Goal: Information Seeking & Learning: Learn about a topic

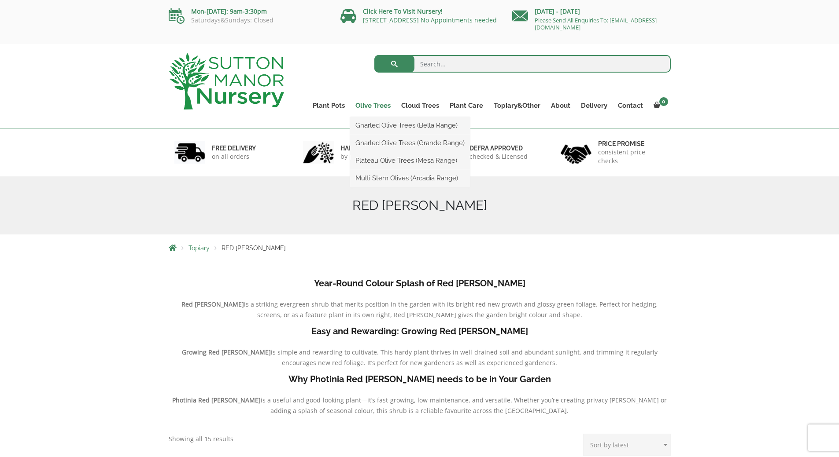
click at [370, 103] on link "Olive Trees" at bounding box center [373, 106] width 46 height 12
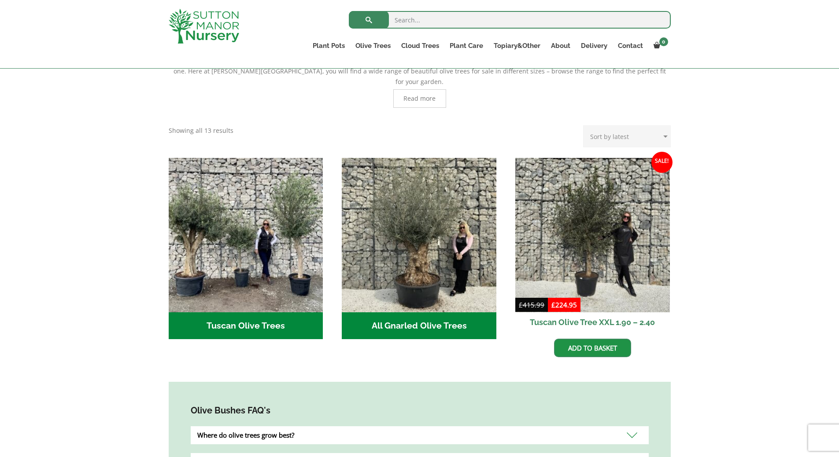
scroll to position [220, 0]
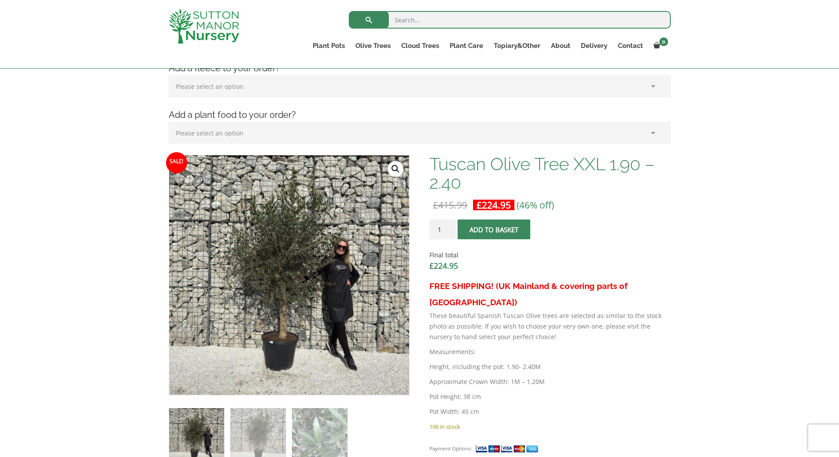
scroll to position [248, 0]
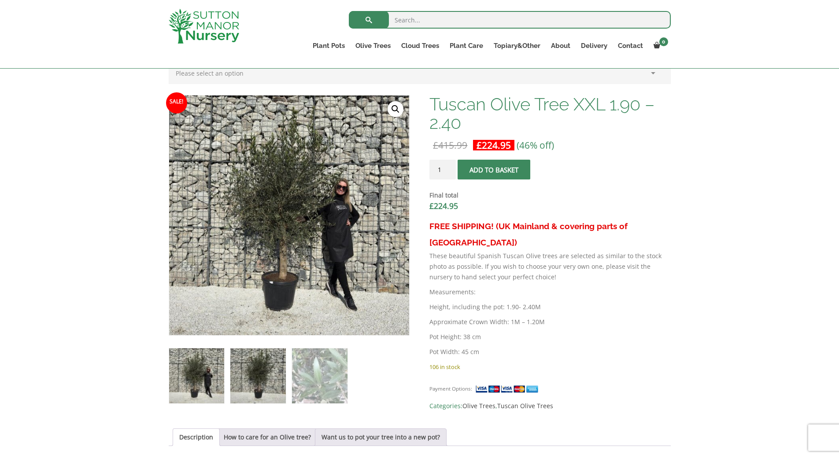
click at [260, 378] on img at bounding box center [257, 376] width 55 height 55
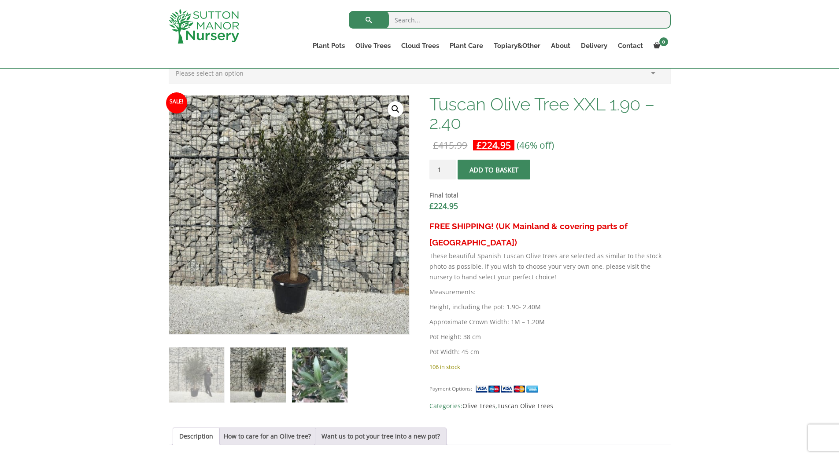
click at [337, 381] on img at bounding box center [319, 375] width 55 height 55
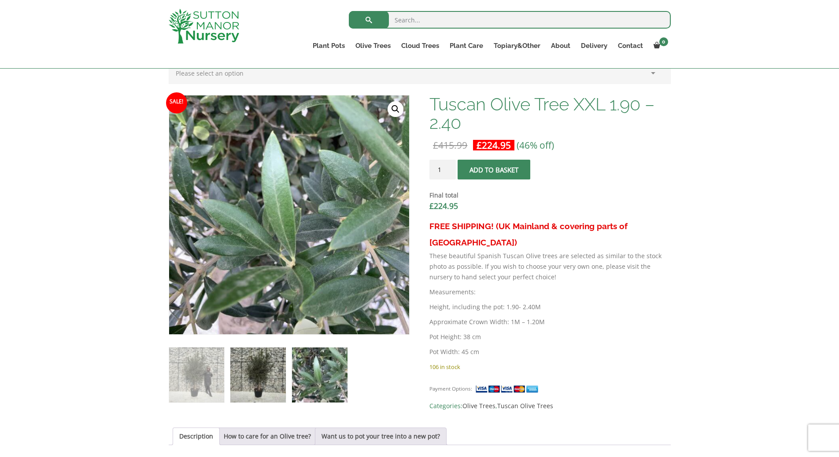
click at [273, 381] on img at bounding box center [257, 375] width 55 height 55
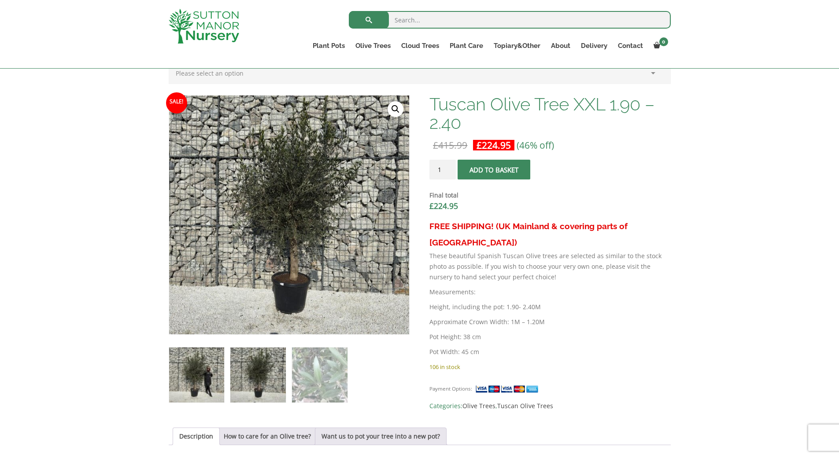
click at [217, 383] on img at bounding box center [196, 375] width 55 height 55
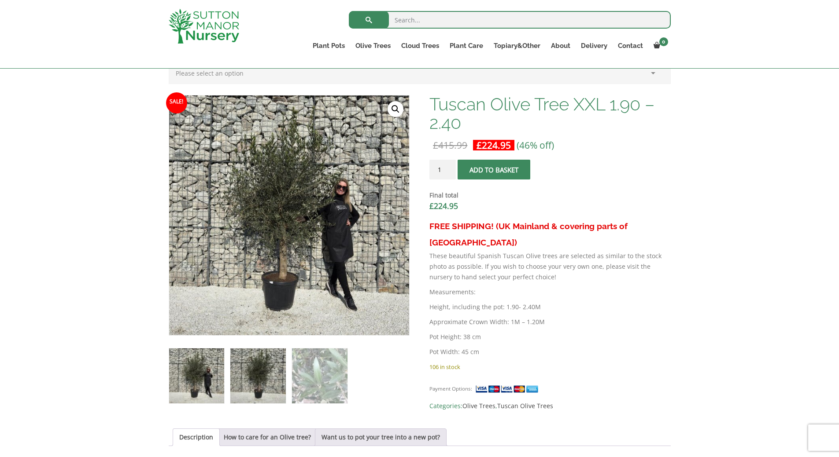
click at [247, 386] on img at bounding box center [257, 376] width 55 height 55
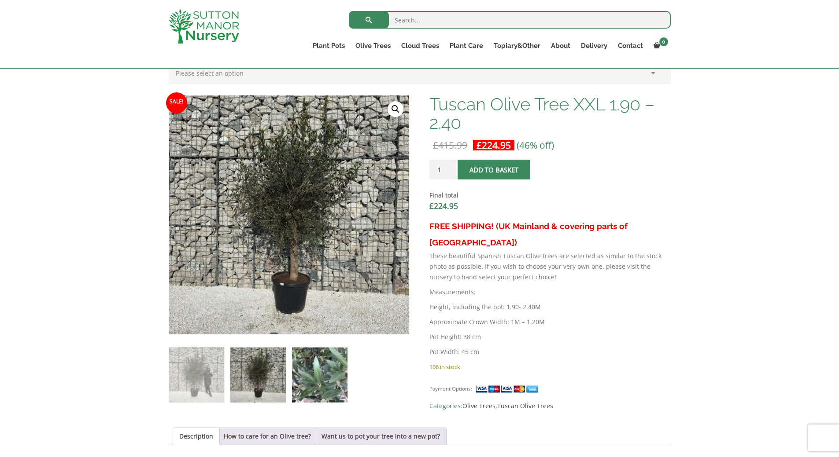
click at [306, 373] on img at bounding box center [319, 375] width 55 height 55
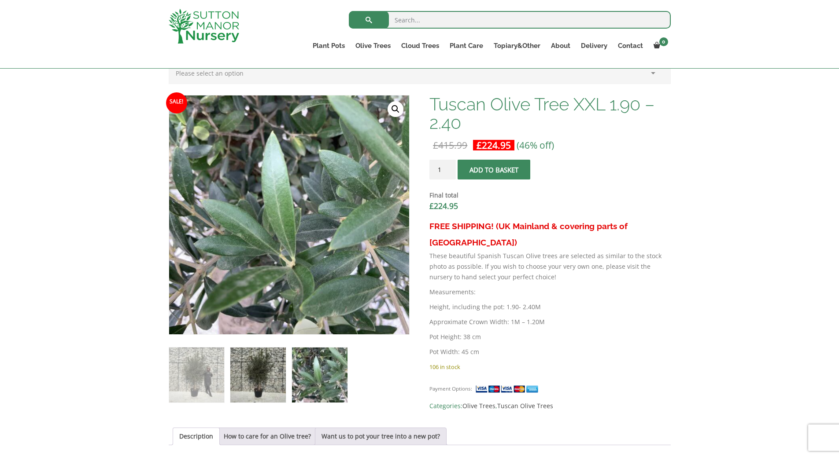
click at [267, 377] on img at bounding box center [257, 375] width 55 height 55
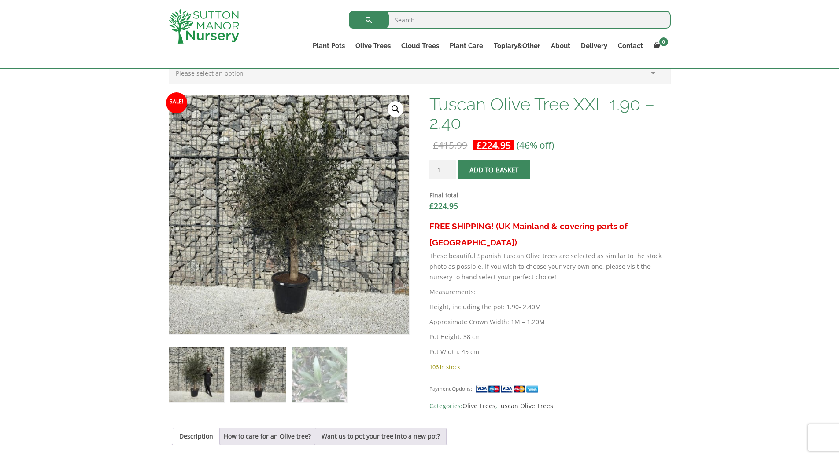
click at [207, 376] on img at bounding box center [196, 375] width 55 height 55
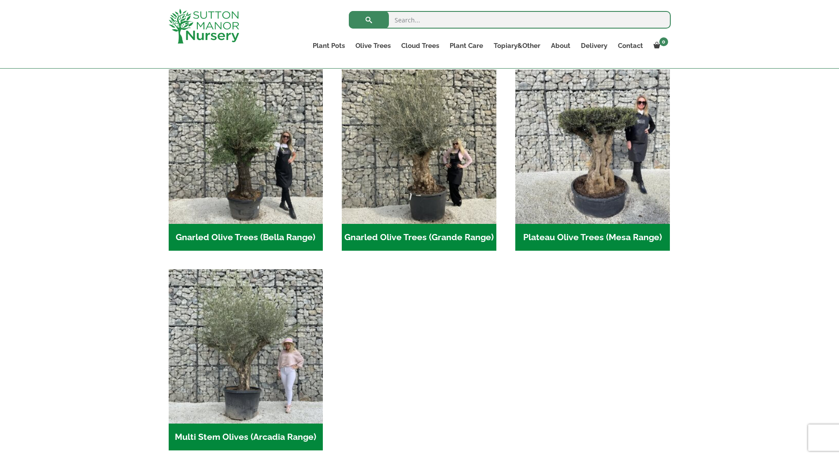
scroll to position [176, 0]
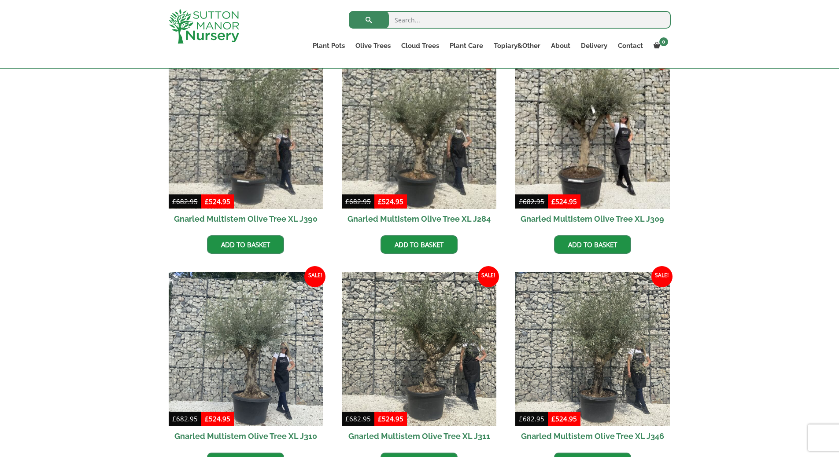
scroll to position [528, 0]
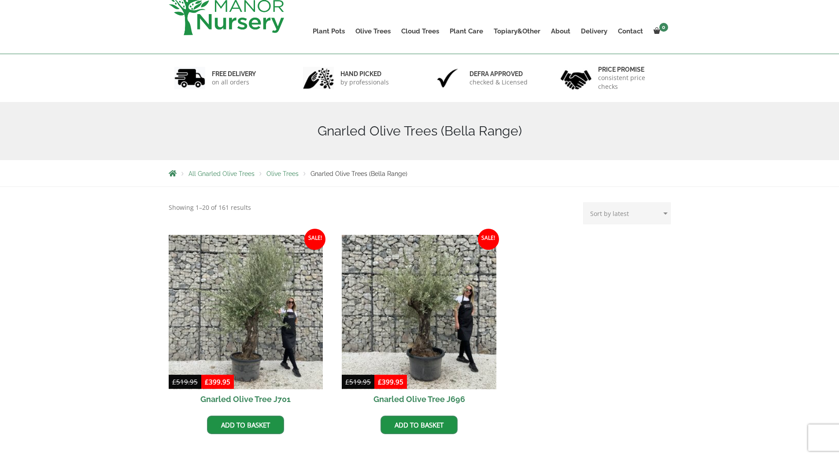
scroll to position [176, 0]
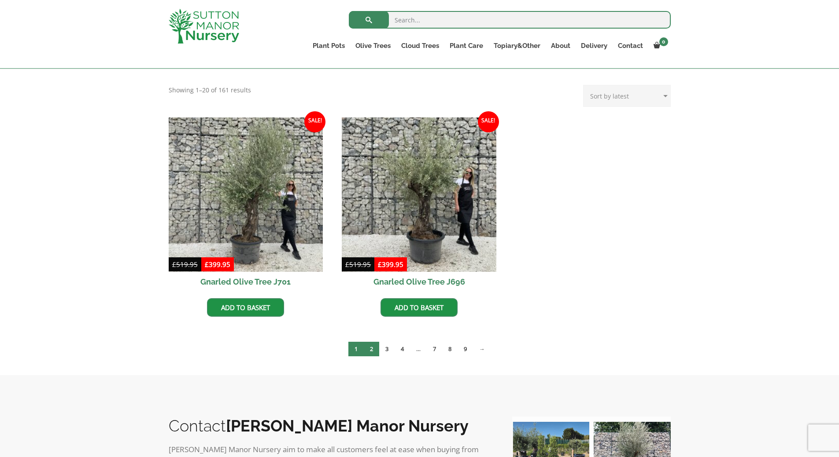
click at [373, 350] on link "2" at bounding box center [371, 349] width 15 height 15
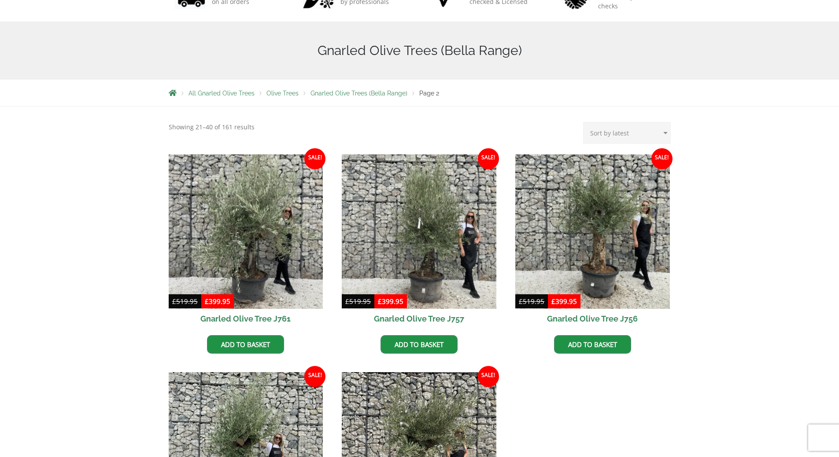
scroll to position [44, 0]
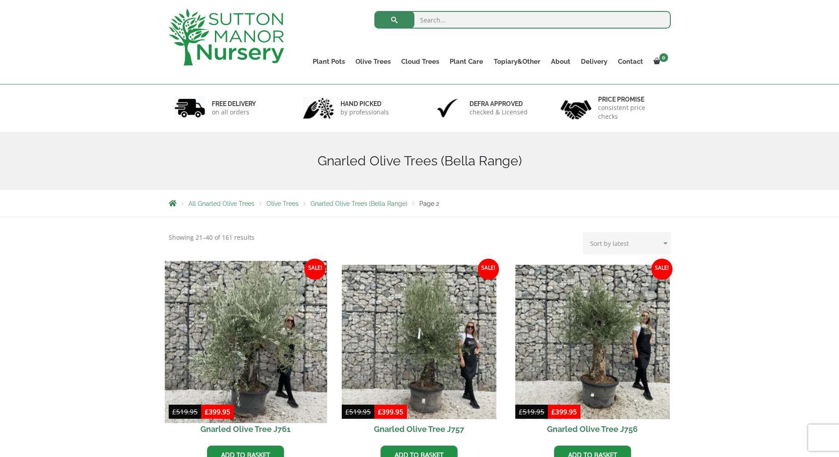
click at [250, 342] on img at bounding box center [246, 342] width 162 height 162
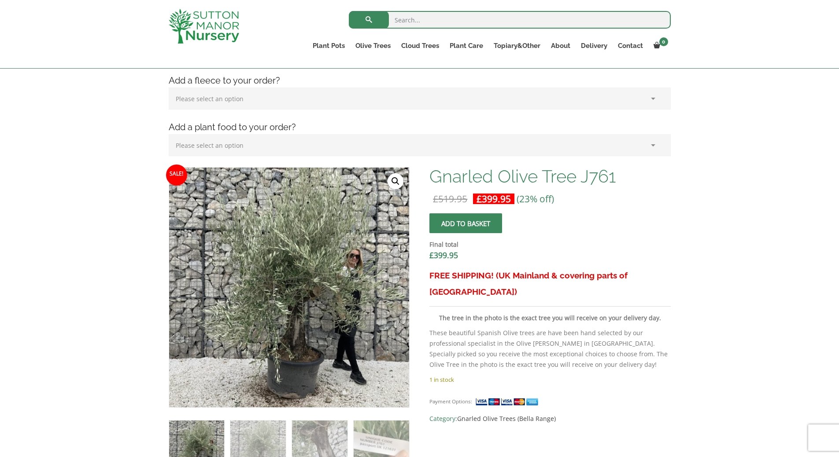
scroll to position [308, 0]
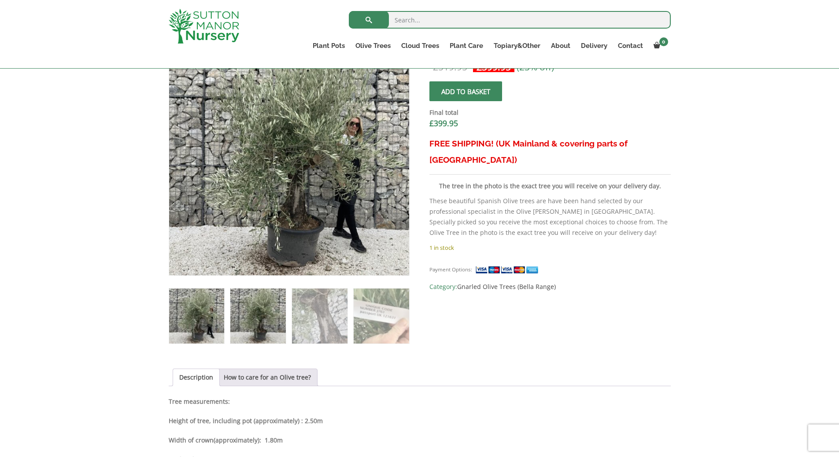
click at [258, 332] on img at bounding box center [257, 316] width 55 height 55
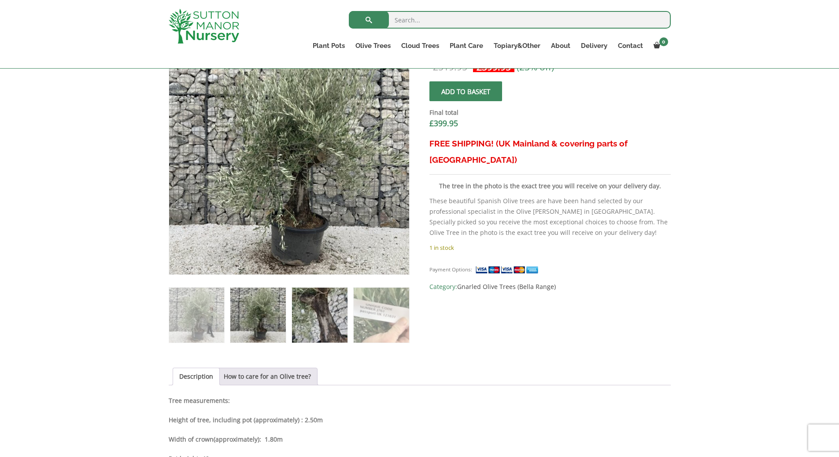
click at [319, 318] on img at bounding box center [319, 315] width 55 height 55
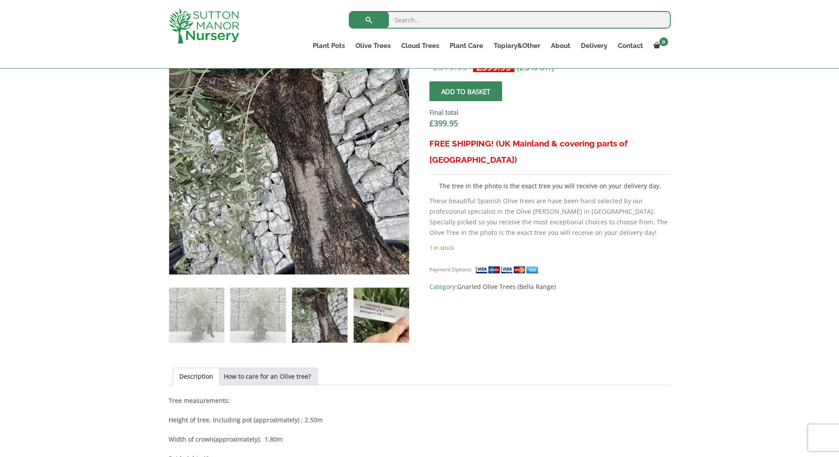
click at [402, 314] on img at bounding box center [381, 315] width 55 height 55
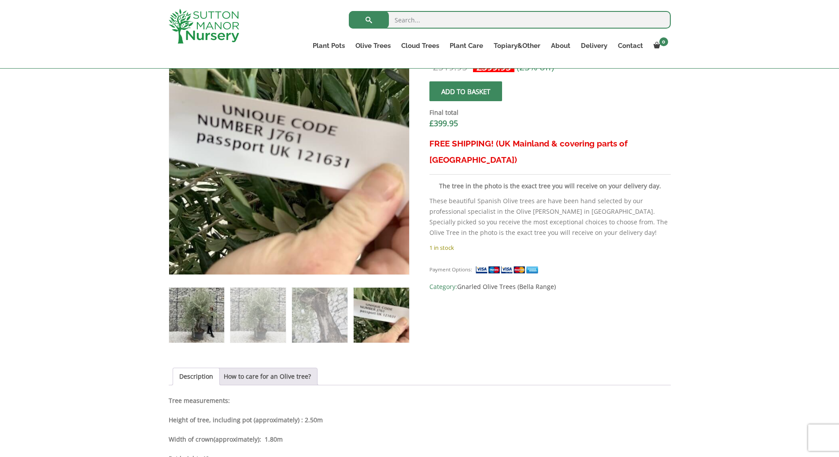
click at [183, 329] on img at bounding box center [196, 315] width 55 height 55
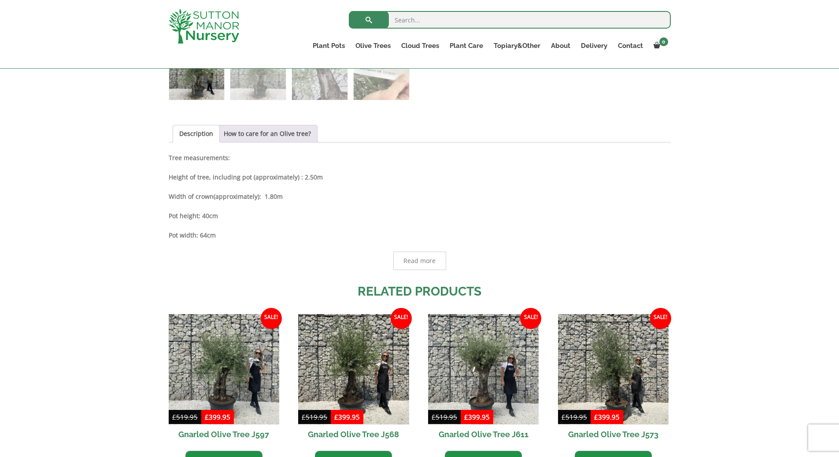
scroll to position [433, 0]
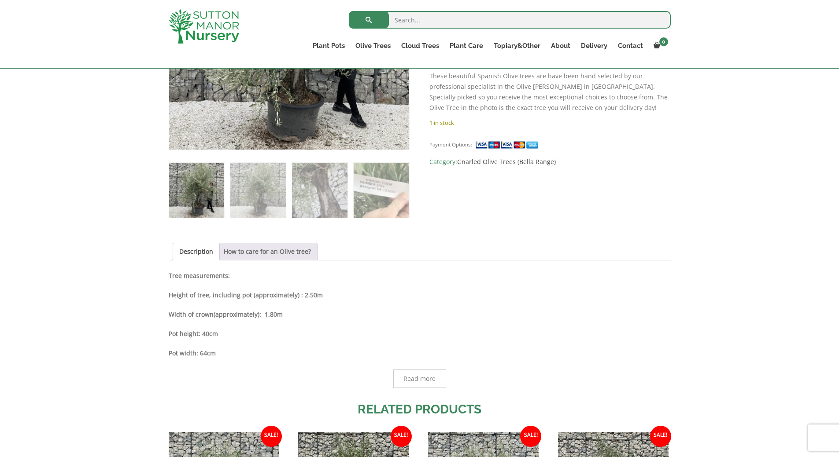
click at [262, 255] on link "How to care for an Olive tree?" at bounding box center [267, 251] width 87 height 17
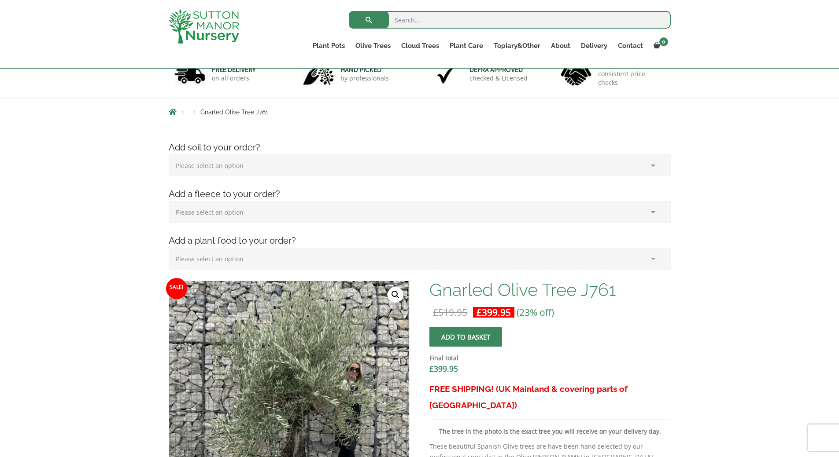
scroll to position [176, 0]
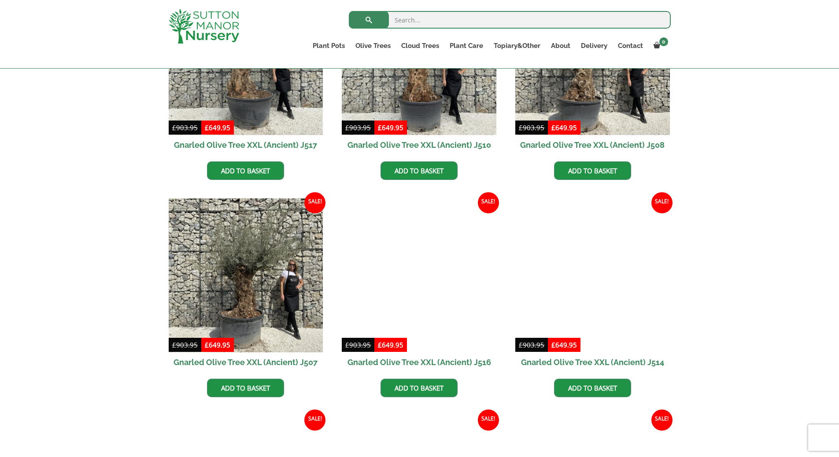
scroll to position [925, 0]
